Goal: Task Accomplishment & Management: Complete application form

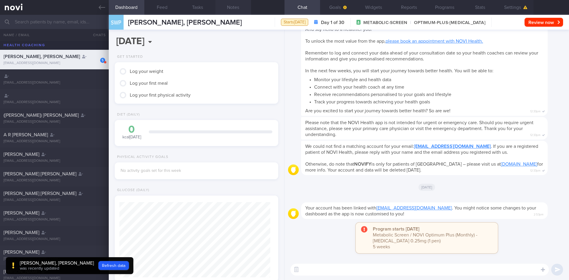
scroll to position [74, 149]
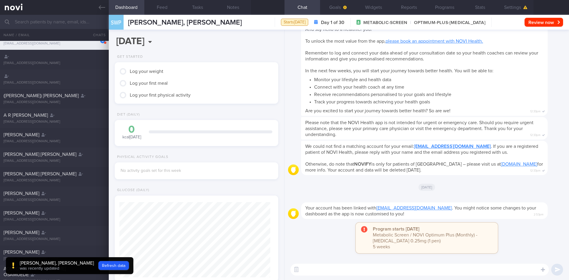
click at [64, 23] on input "text" at bounding box center [284, 22] width 569 height 14
click at [96, 4] on link at bounding box center [54, 7] width 109 height 15
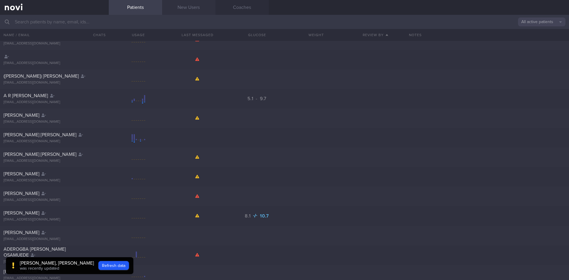
click at [200, 7] on link "New Users" at bounding box center [188, 7] width 53 height 15
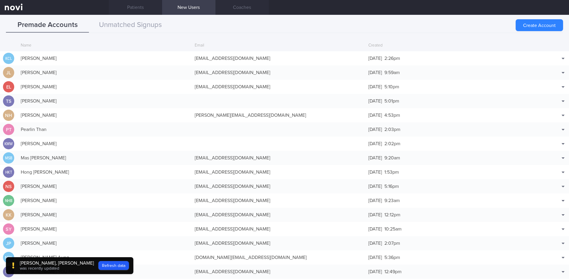
click at [181, 7] on link "New Users" at bounding box center [188, 7] width 53 height 15
click at [545, 24] on button "Create Account" at bounding box center [538, 25] width 47 height 12
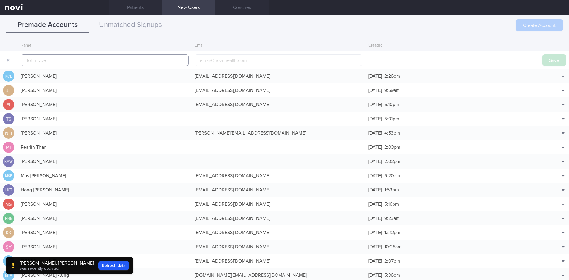
scroll to position [14, 0]
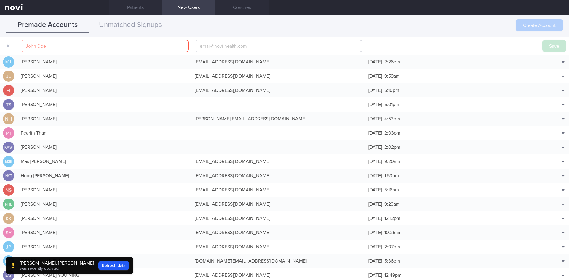
click at [235, 44] on input "email" at bounding box center [279, 46] width 168 height 12
paste input "[EMAIL_ADDRESS][DOMAIN_NAME]"
click at [221, 48] on input "[EMAIL_ADDRESS][DOMAIN_NAME]" at bounding box center [279, 46] width 168 height 12
type input "[EMAIL_ADDRESS][DOMAIN_NAME]"
click at [107, 50] on input "text" at bounding box center [105, 46] width 168 height 12
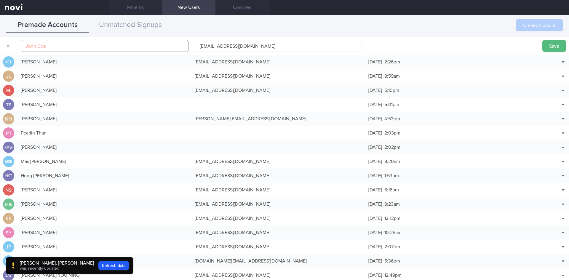
paste input "[PERSON_NAME] D/O A K [PERSON_NAME]"
type input "[PERSON_NAME] D/O A K [PERSON_NAME]"
click at [546, 48] on button "Save" at bounding box center [554, 46] width 24 height 12
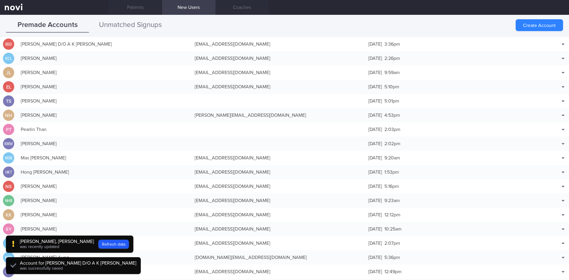
click at [133, 28] on button "Unmatched Signups" at bounding box center [130, 25] width 83 height 15
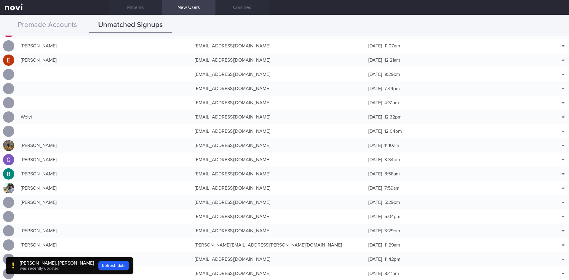
scroll to position [2304, 0]
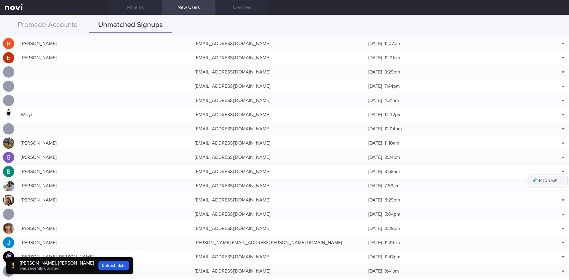
click at [549, 179] on button "Match with..." at bounding box center [547, 180] width 39 height 9
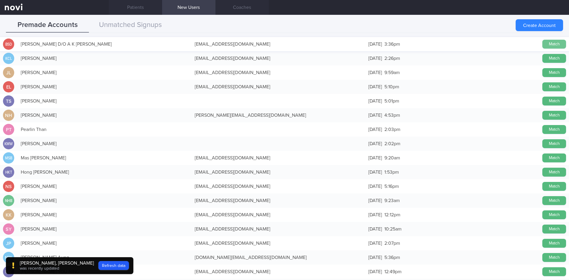
click at [548, 44] on button "Match" at bounding box center [554, 44] width 24 height 9
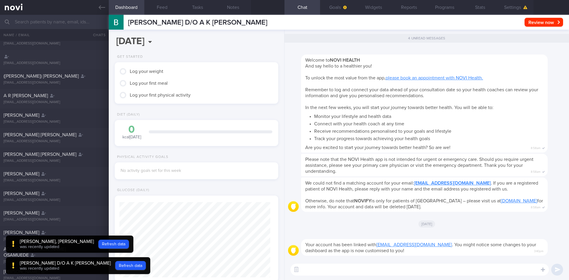
click at [59, 21] on input "text" at bounding box center [284, 22] width 569 height 14
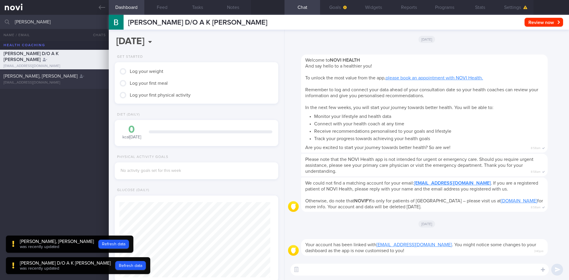
click at [71, 77] on div "[PERSON_NAME], [PERSON_NAME]" at bounding box center [54, 76] width 100 height 6
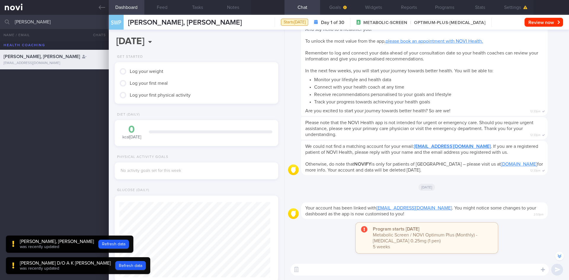
scroll to position [-30, 0]
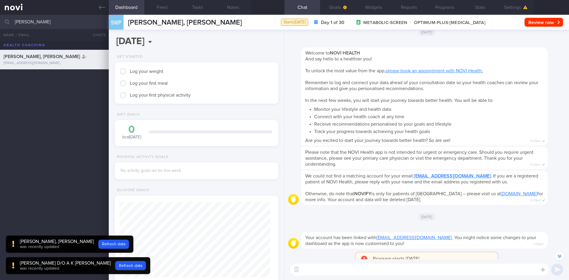
click at [132, 261] on div "[PERSON_NAME] D/O A K [PERSON_NAME] was recently updated Refresh data" at bounding box center [78, 265] width 144 height 17
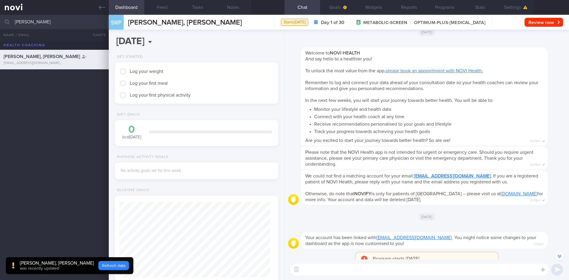
click at [98, 262] on button "Refresh data" at bounding box center [113, 265] width 31 height 9
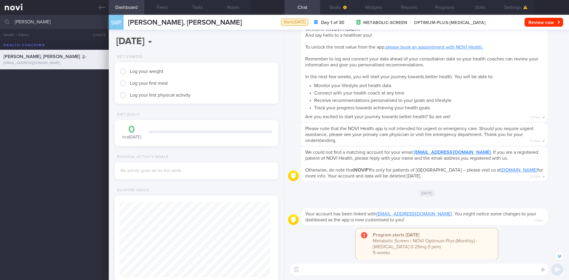
scroll to position [0, 0]
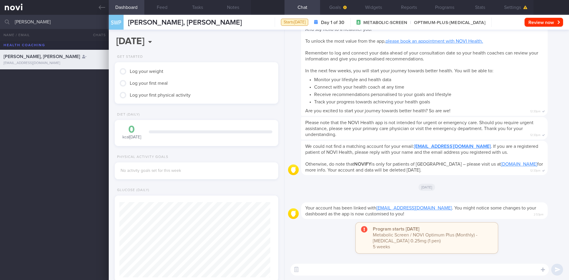
click at [49, 23] on input "[PERSON_NAME]" at bounding box center [284, 22] width 569 height 14
type input "p"
type input "[PERSON_NAME]"
click at [93, 81] on div "[PERSON_NAME][EMAIL_ADDRESS][DOMAIN_NAME]" at bounding box center [55, 83] width 102 height 4
